Goal: Book appointment/travel/reservation

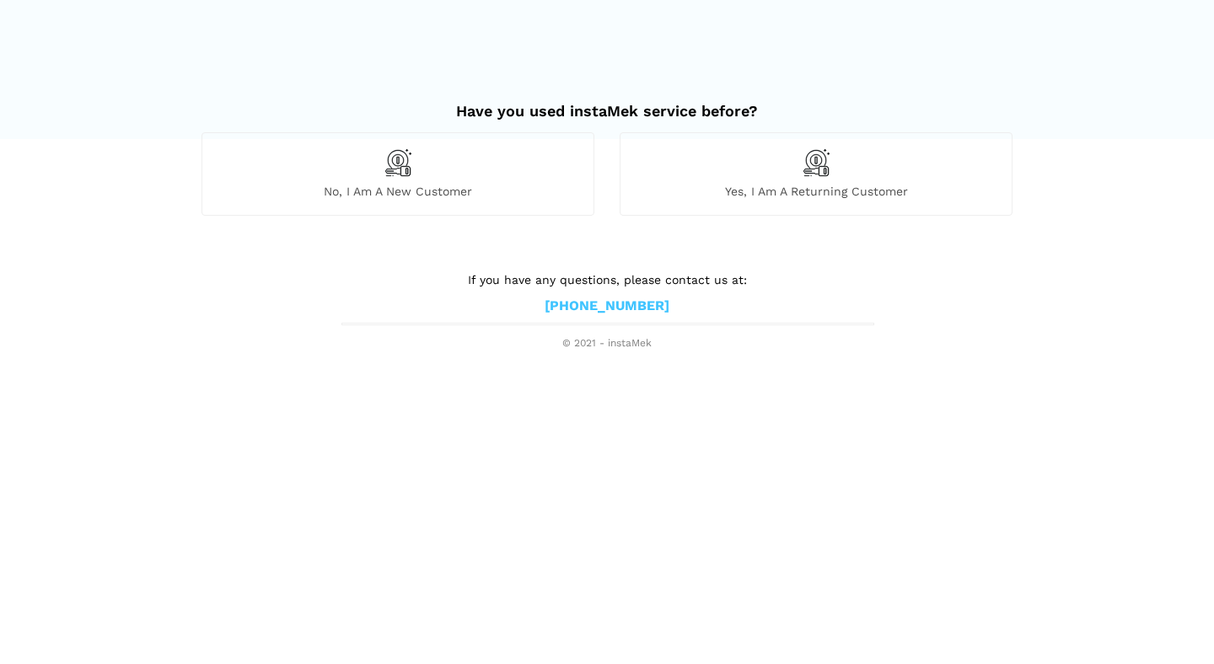
click at [485, 164] on div "No, I am a new customer" at bounding box center [397, 173] width 393 height 83
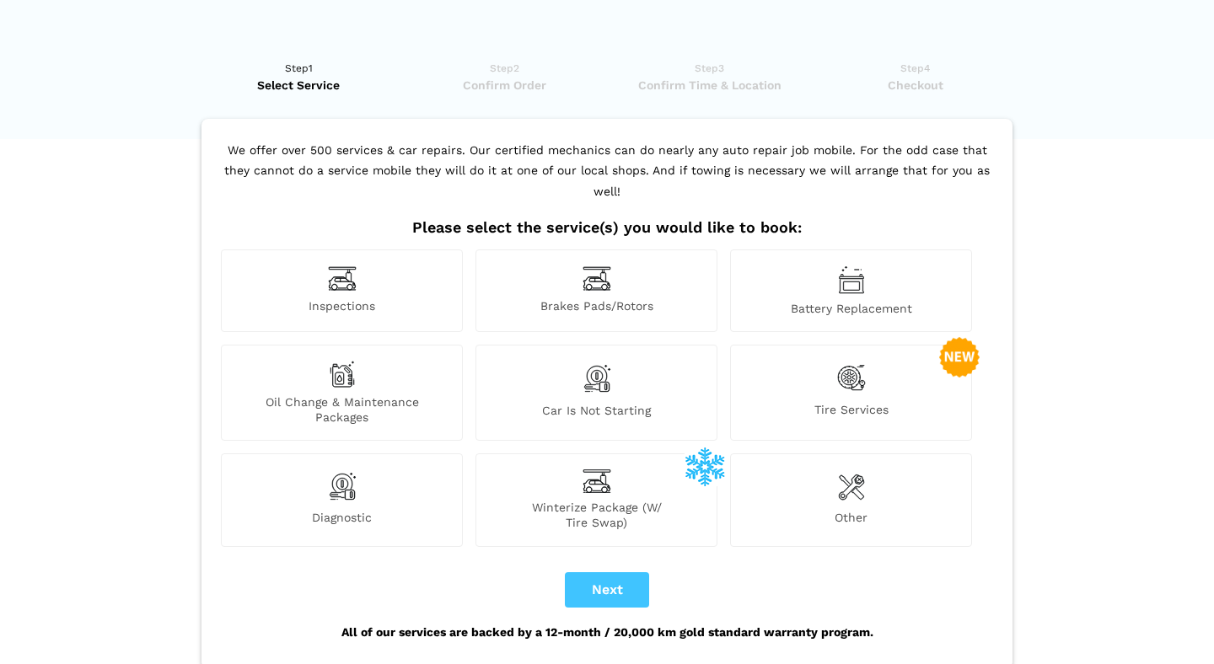
click at [345, 298] on span "Inspections" at bounding box center [342, 307] width 240 height 18
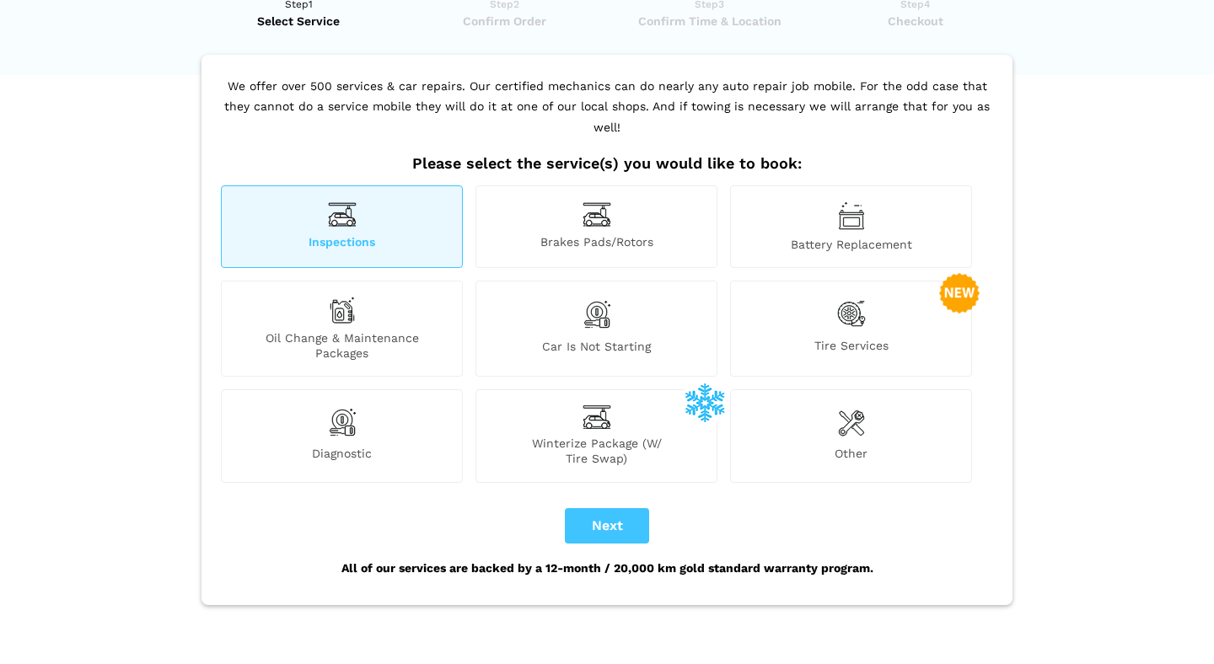
scroll to position [137, 0]
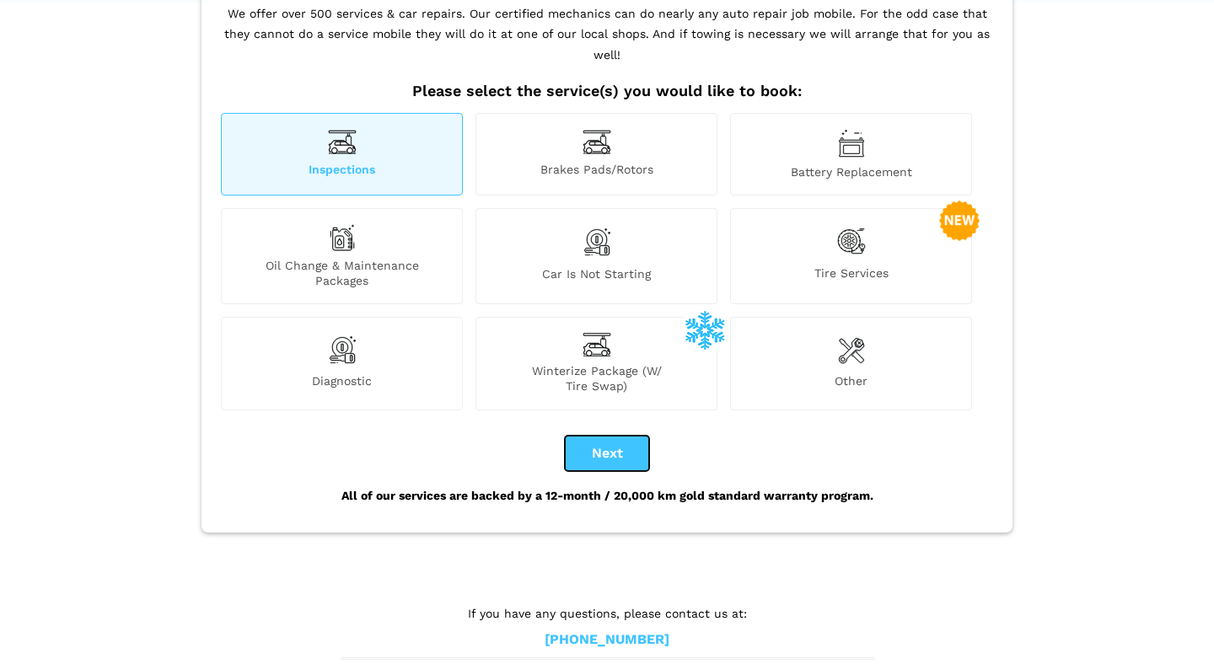
click at [636, 439] on button "Next" at bounding box center [607, 453] width 84 height 35
checkbox input "true"
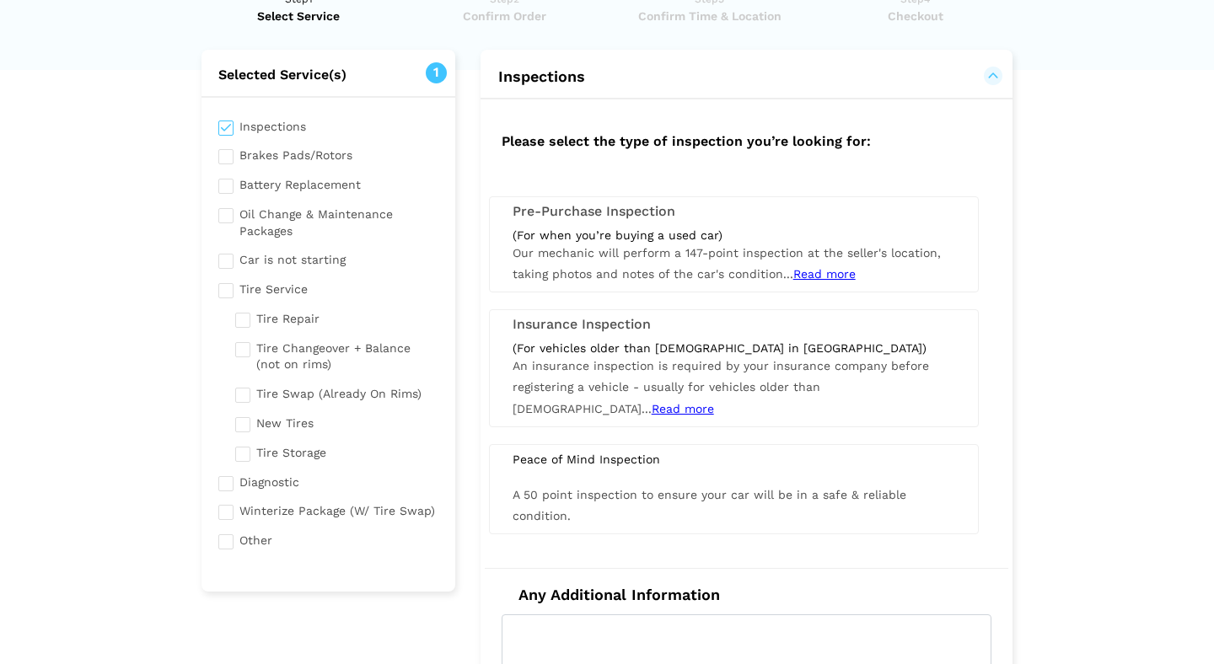
scroll to position [70, 0]
click at [602, 205] on h3 "Pre-Purchase Inspection" at bounding box center [733, 210] width 442 height 15
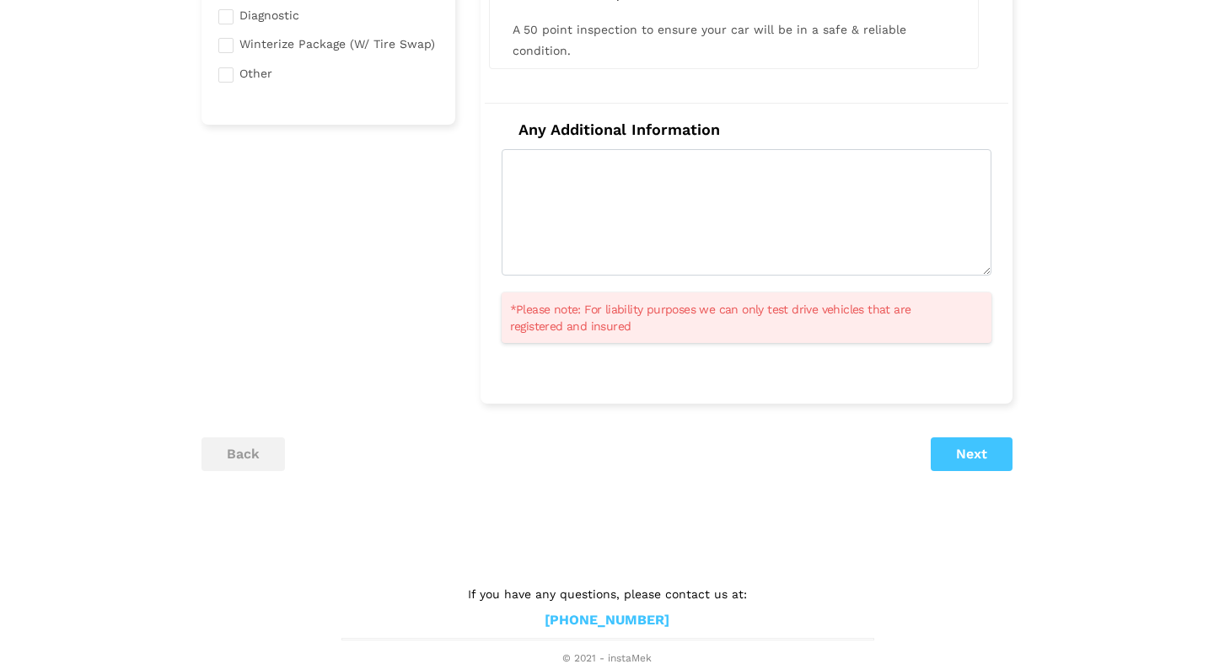
scroll to position [538, 0]
click at [973, 463] on button "Next" at bounding box center [971, 453] width 82 height 34
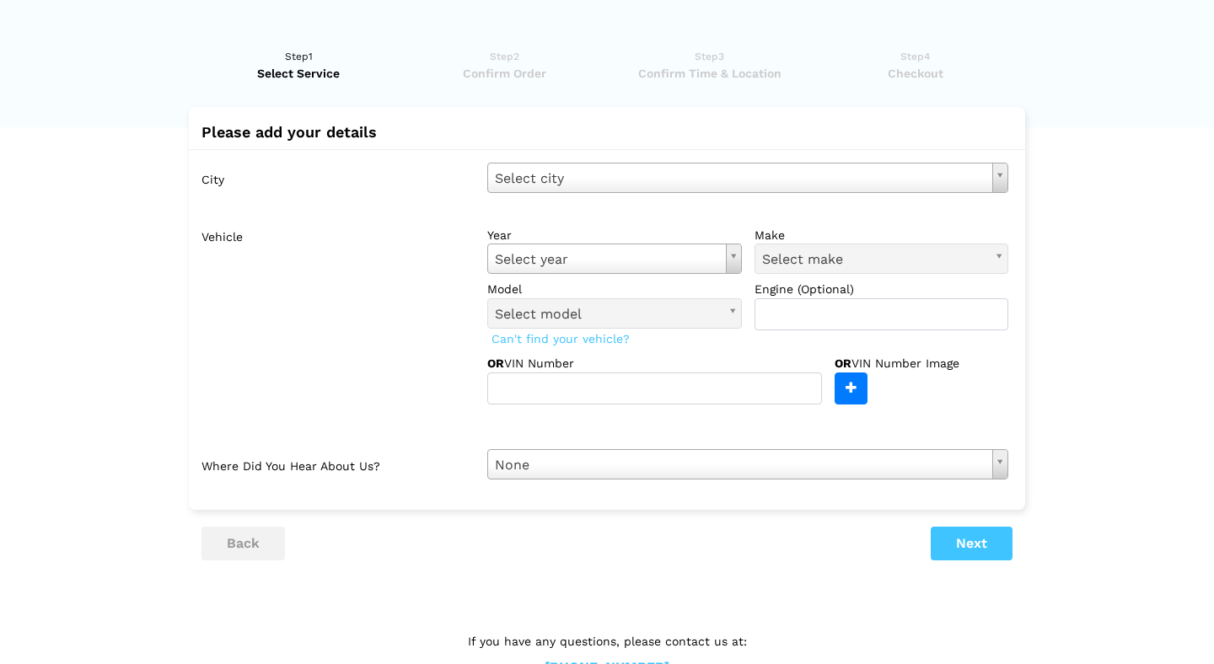
scroll to position [0, 0]
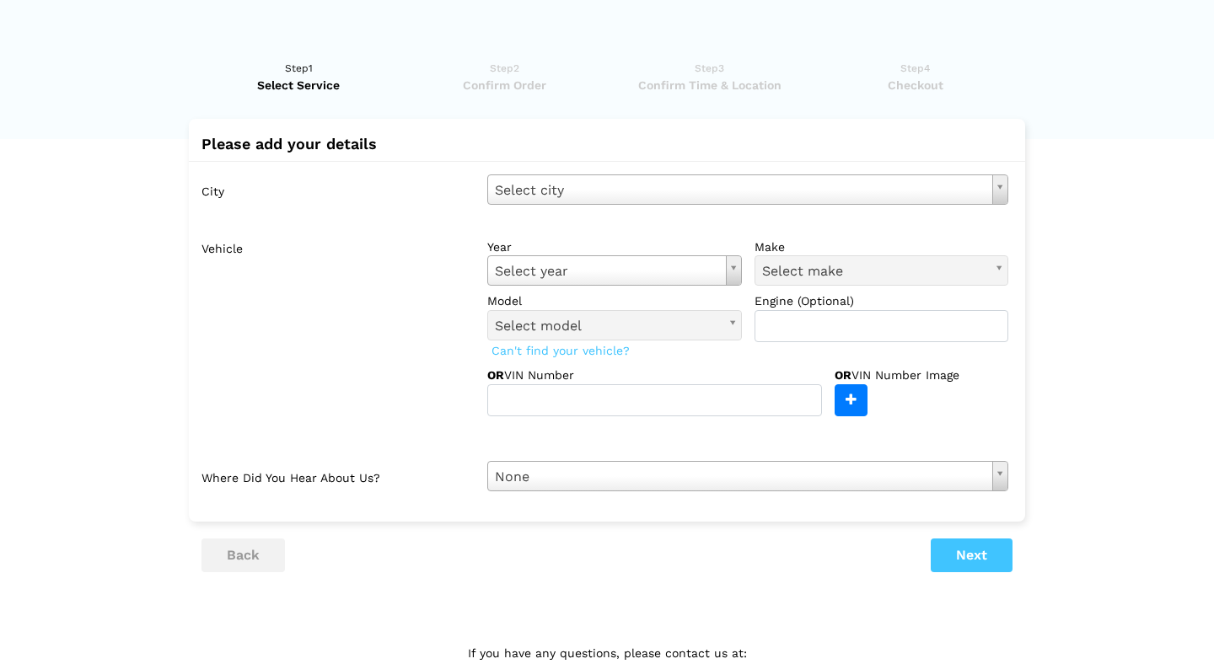
click at [656, 193] on body "Have you used instaMek service before? No, I am a new customer Yes, I am a retu…" at bounding box center [607, 362] width 1214 height 725
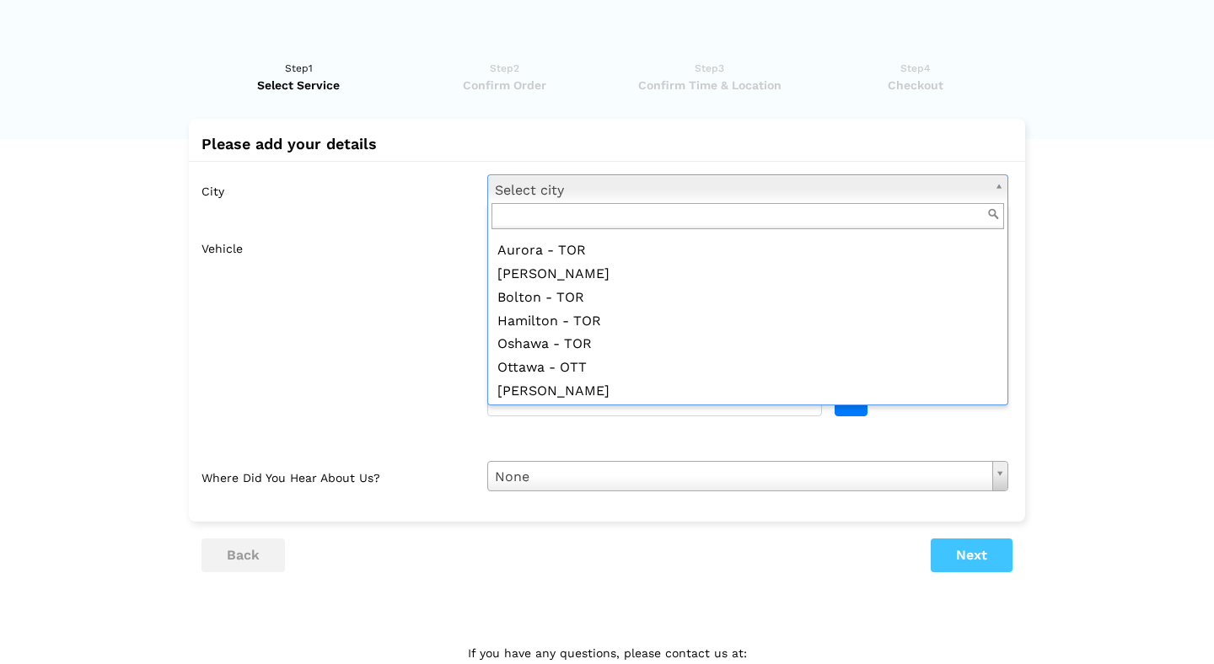
scroll to position [1541, 0]
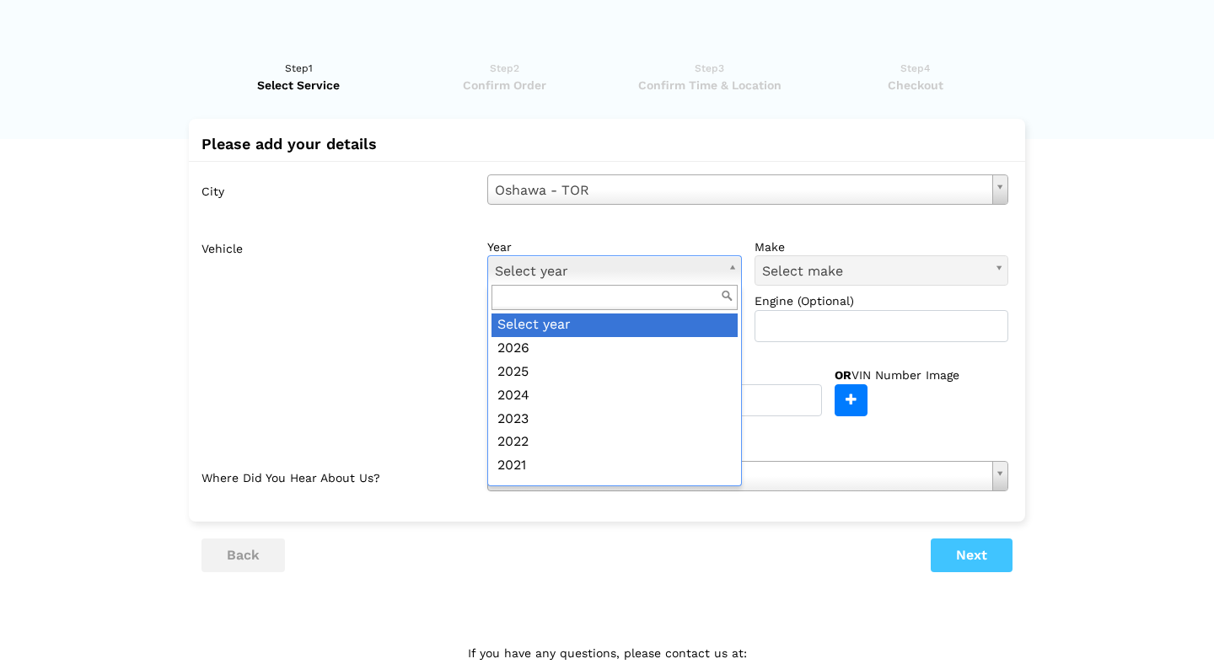
click at [694, 263] on body "Have you used instaMek service before? No, I am a new customer Yes, I am a retu…" at bounding box center [607, 362] width 1214 height 725
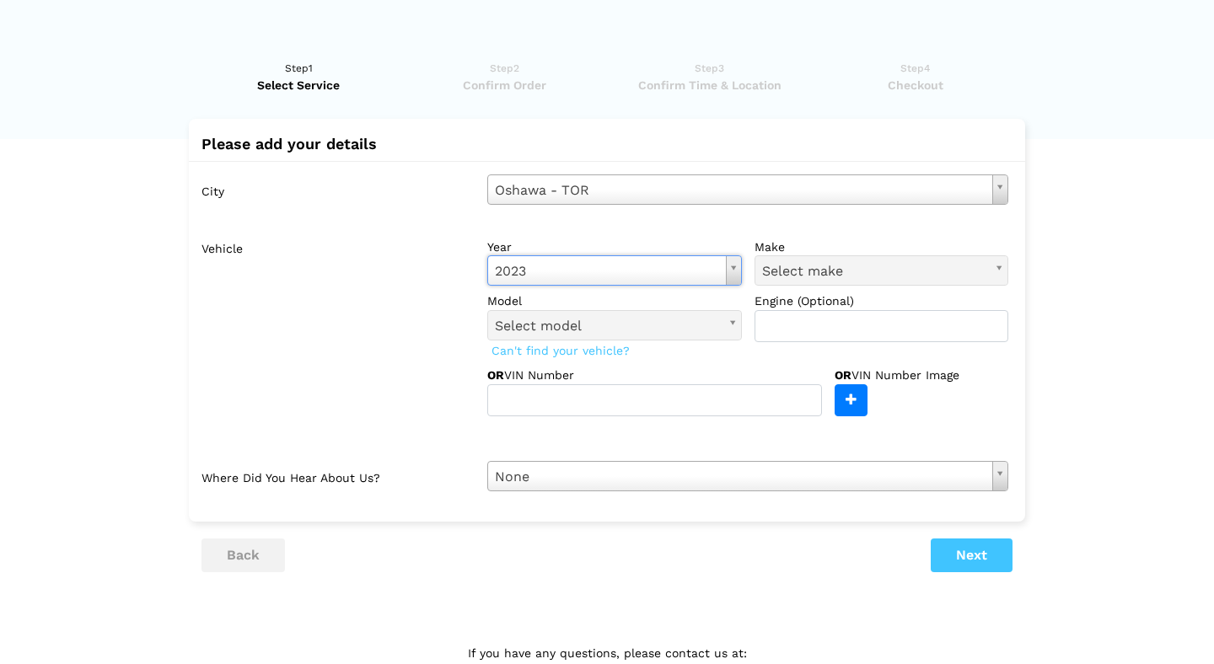
click at [795, 260] on link "Select make" at bounding box center [881, 270] width 255 height 30
click at [793, 263] on body "Have you used instaMek service before? No, I am a new customer Yes, I am a retu…" at bounding box center [607, 362] width 1214 height 725
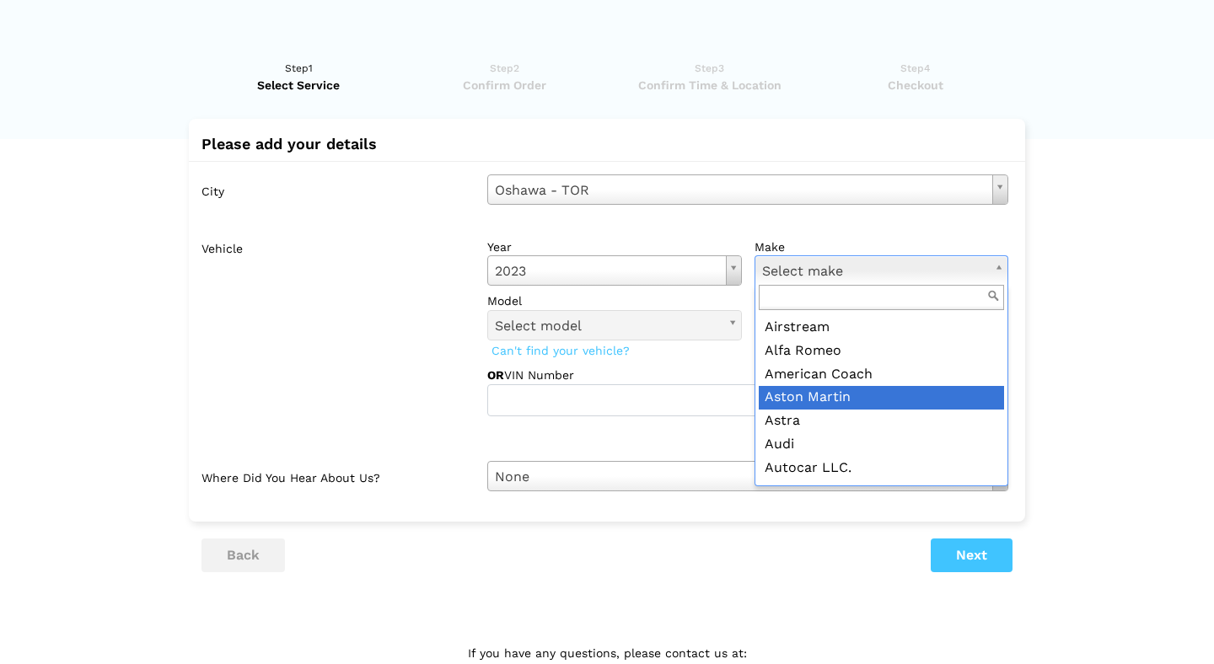
scroll to position [62, 0]
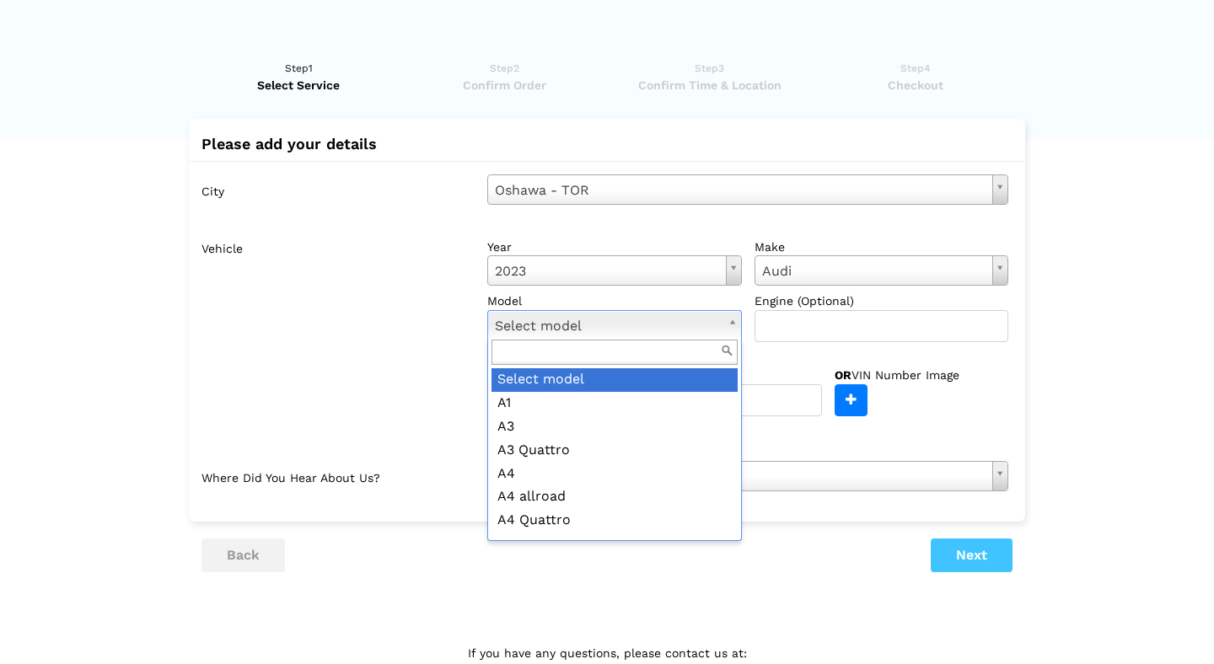
click at [569, 328] on body "Have you used instaMek service before? No, I am a new customer Yes, I am a retu…" at bounding box center [607, 362] width 1214 height 725
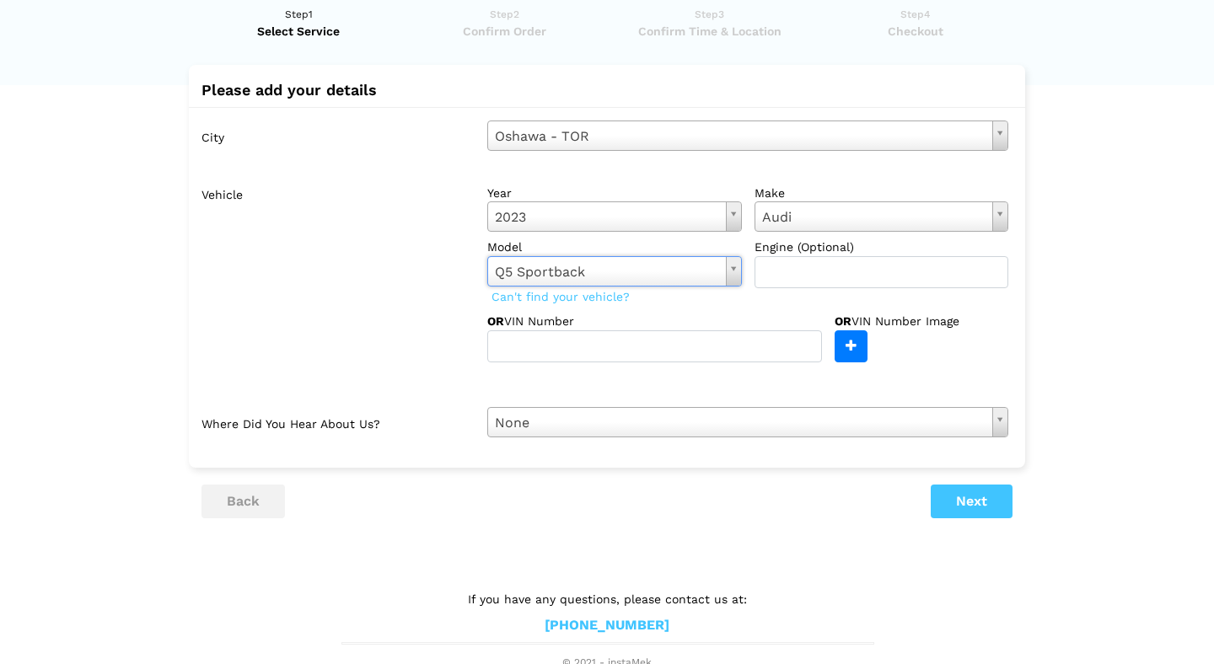
scroll to position [61, 0]
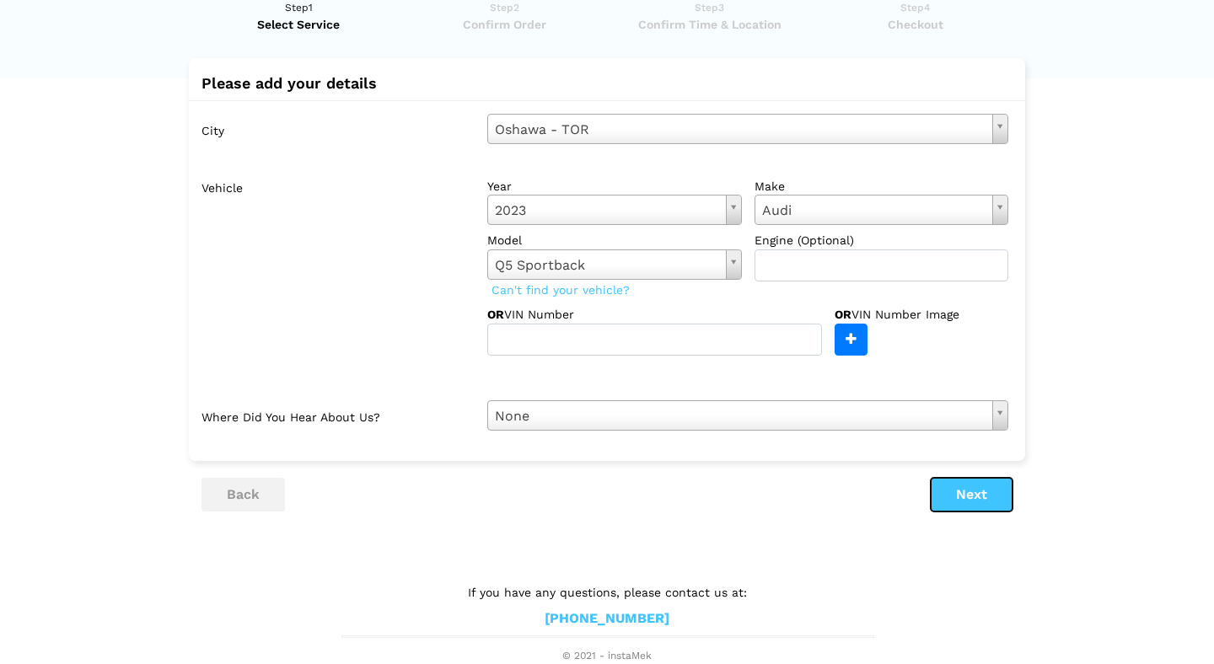
click at [976, 505] on button "Next" at bounding box center [971, 495] width 82 height 34
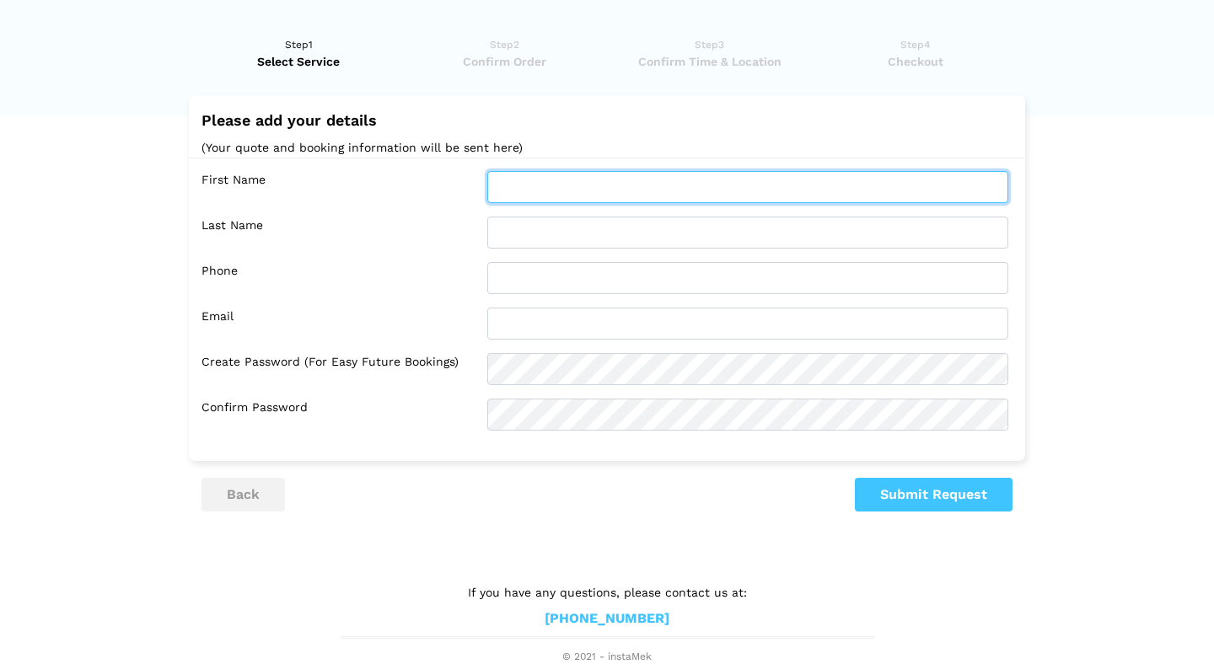
click at [516, 189] on input "text" at bounding box center [747, 187] width 521 height 32
type input "[PERSON_NAME]"
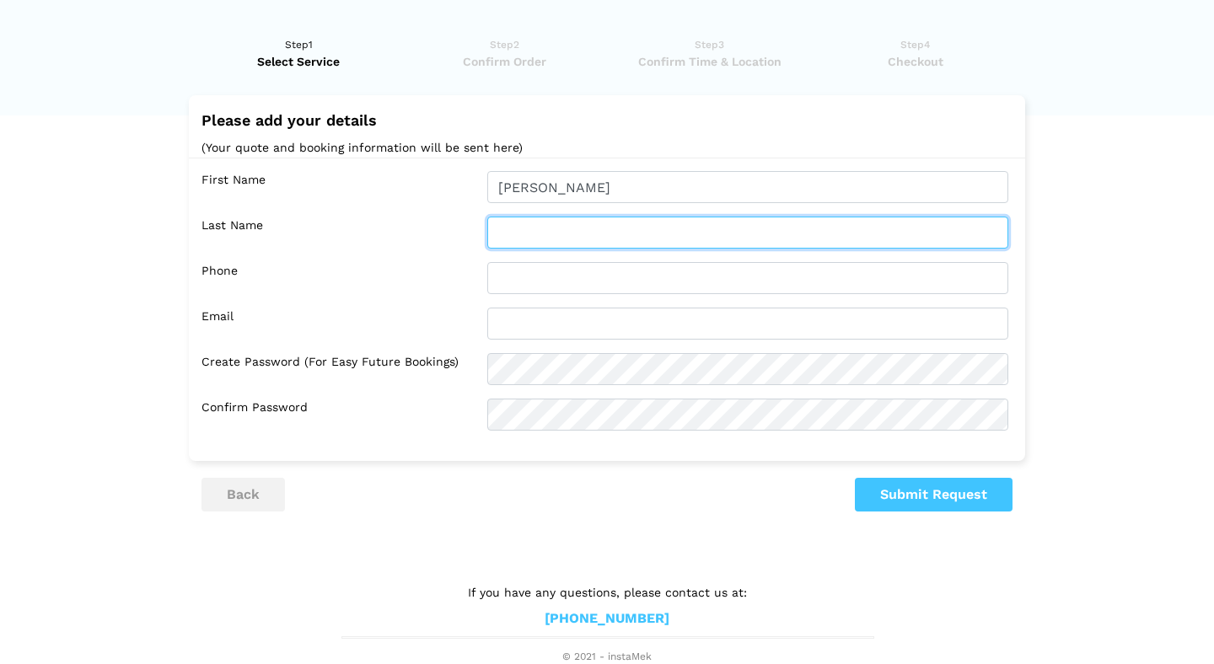
click at [507, 228] on input "text" at bounding box center [747, 233] width 521 height 32
type input "thames"
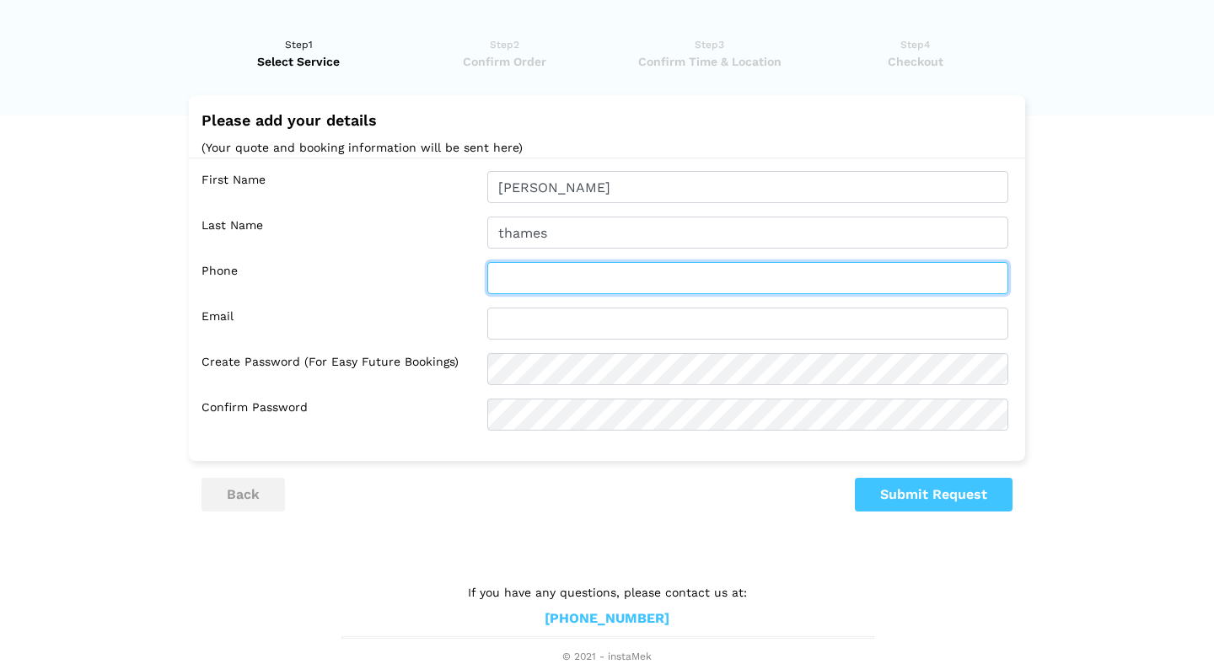
click at [515, 285] on input "text" at bounding box center [747, 278] width 521 height 32
type input "6"
click at [524, 283] on input "[PHONE_NUMBER]" at bounding box center [747, 278] width 521 height 32
type input "4163579194"
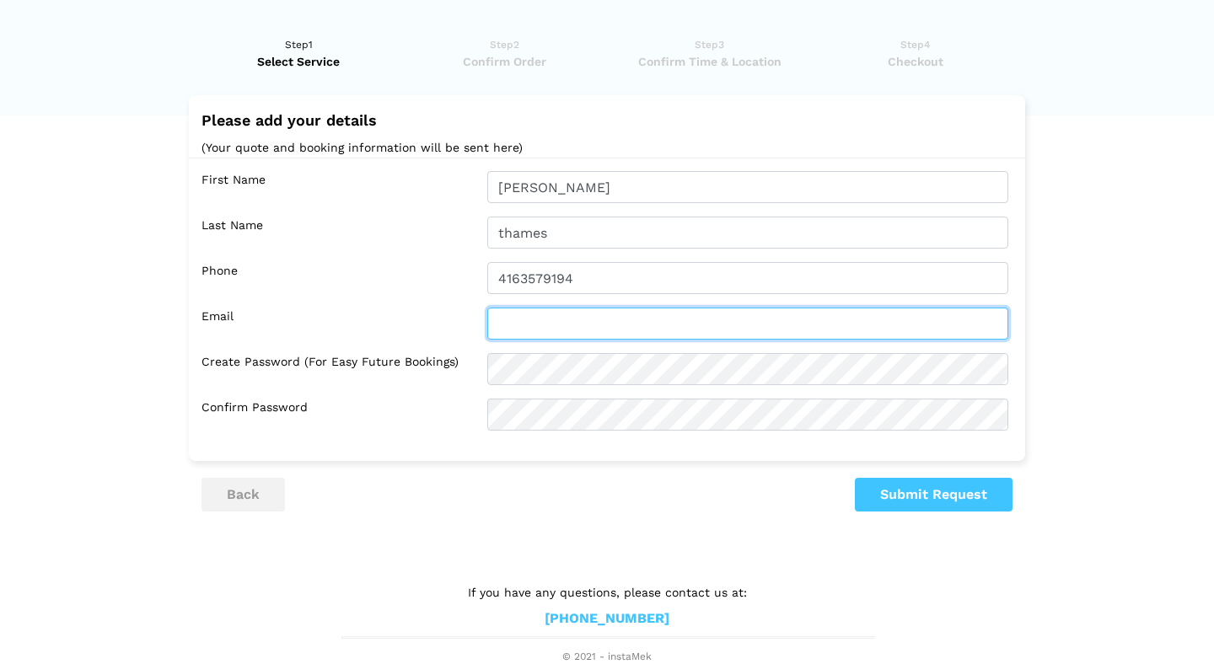
click at [538, 335] on input "text" at bounding box center [747, 324] width 521 height 32
type input "[EMAIL_ADDRESS][DOMAIN_NAME]"
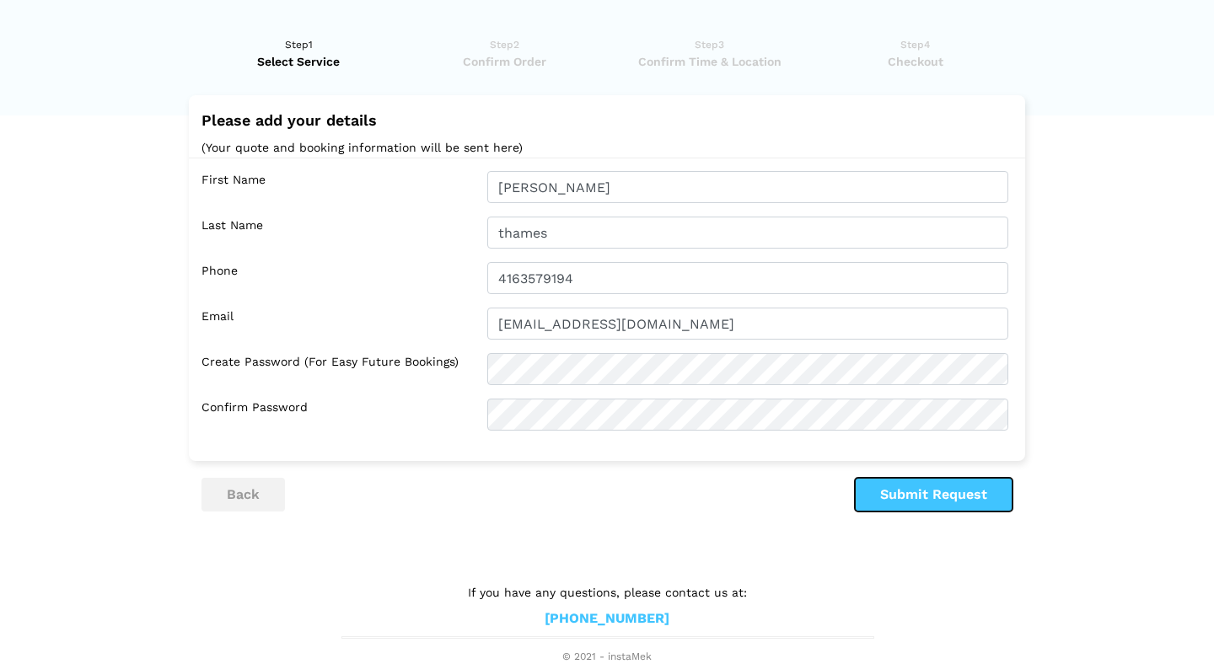
click at [972, 484] on button "Submit Request" at bounding box center [934, 495] width 158 height 34
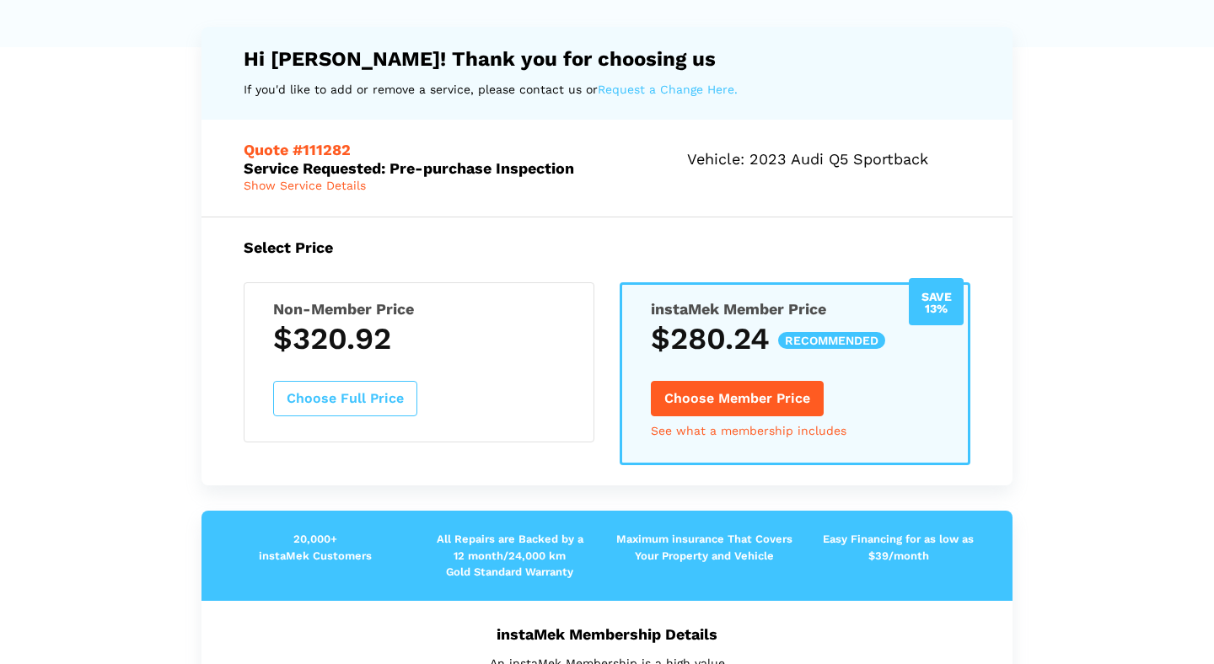
scroll to position [0, 0]
